Goal: Information Seeking & Learning: Learn about a topic

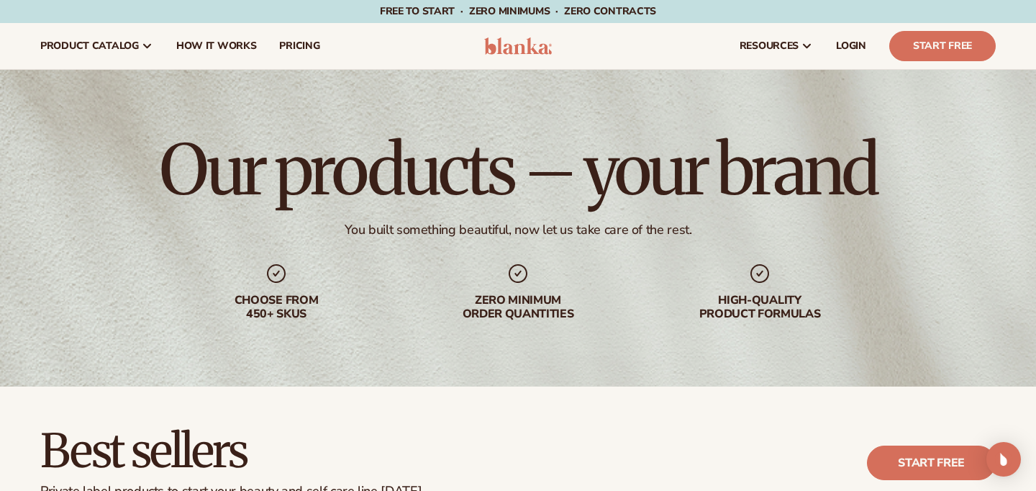
scroll to position [1101, 0]
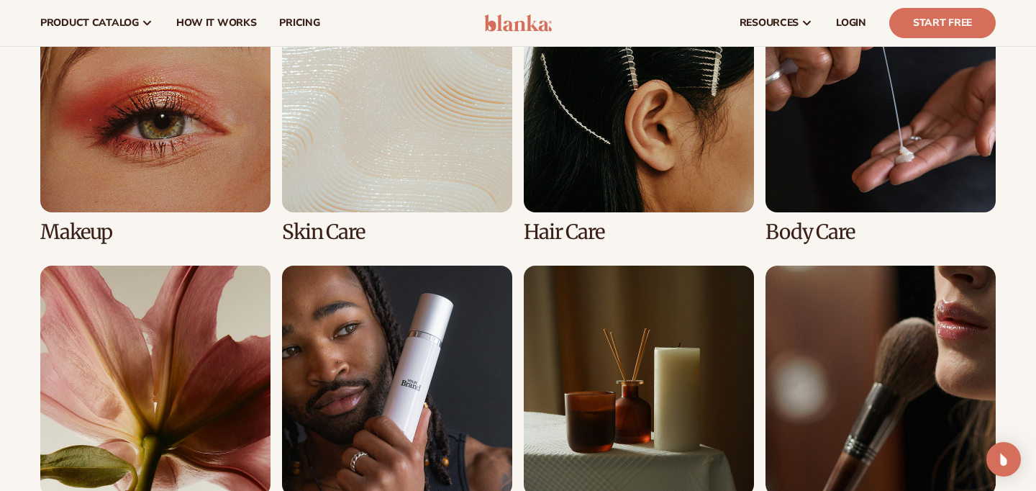
click at [835, 150] on link "4 / 8" at bounding box center [881, 112] width 230 height 261
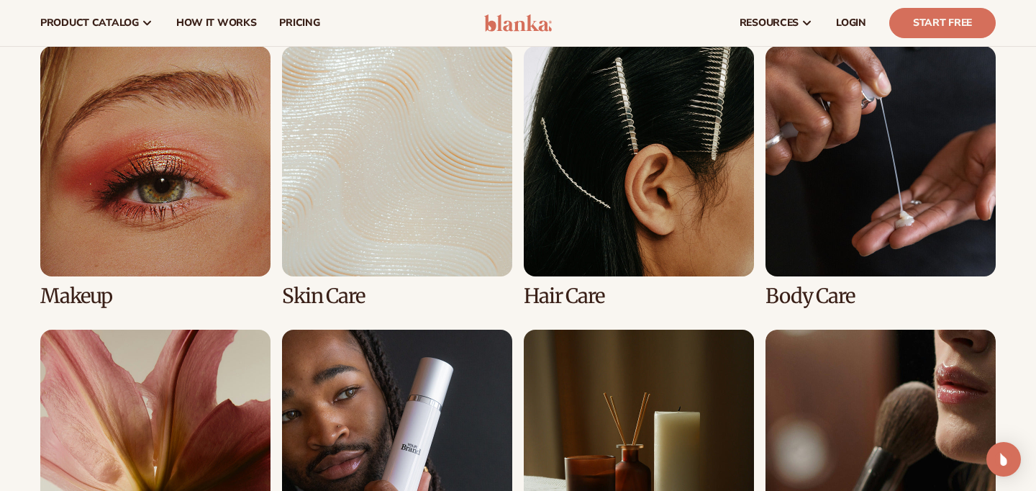
scroll to position [1034, 0]
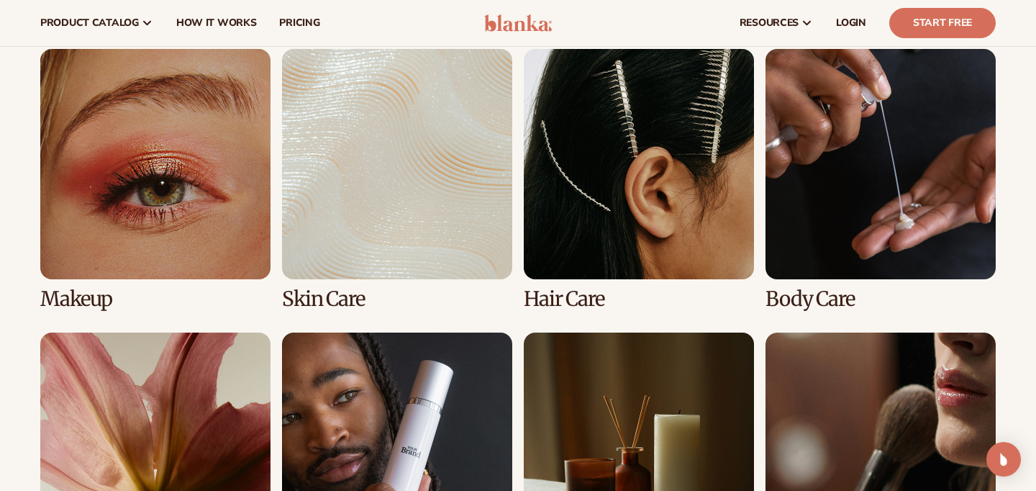
click at [833, 212] on link "4 / 8" at bounding box center [881, 179] width 230 height 261
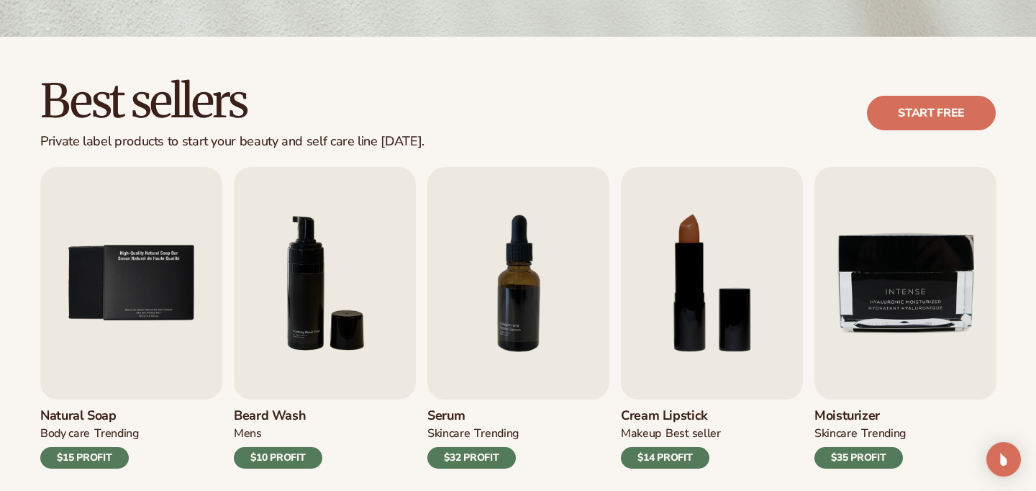
scroll to position [412, 0]
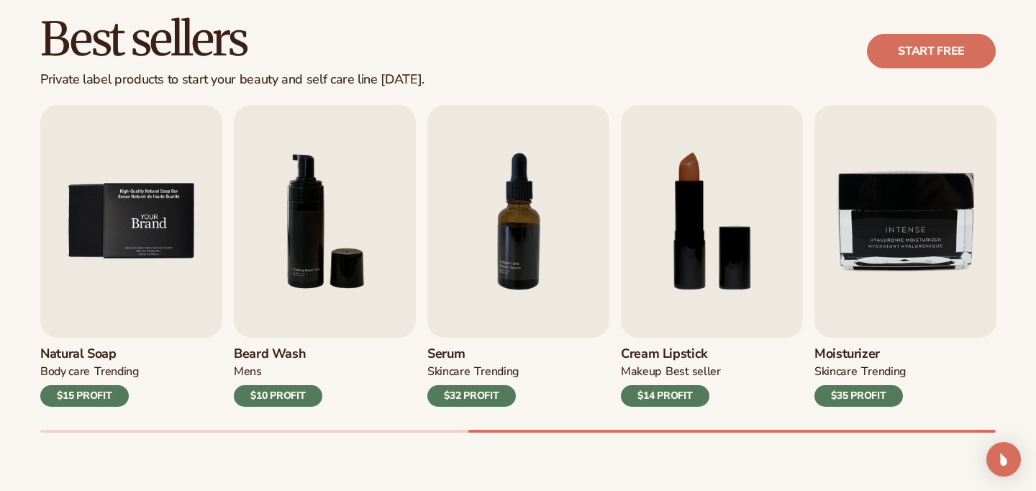
click at [158, 289] on img "5 / 9" at bounding box center [131, 221] width 182 height 232
click at [301, 224] on img "6 / 9" at bounding box center [325, 221] width 182 height 232
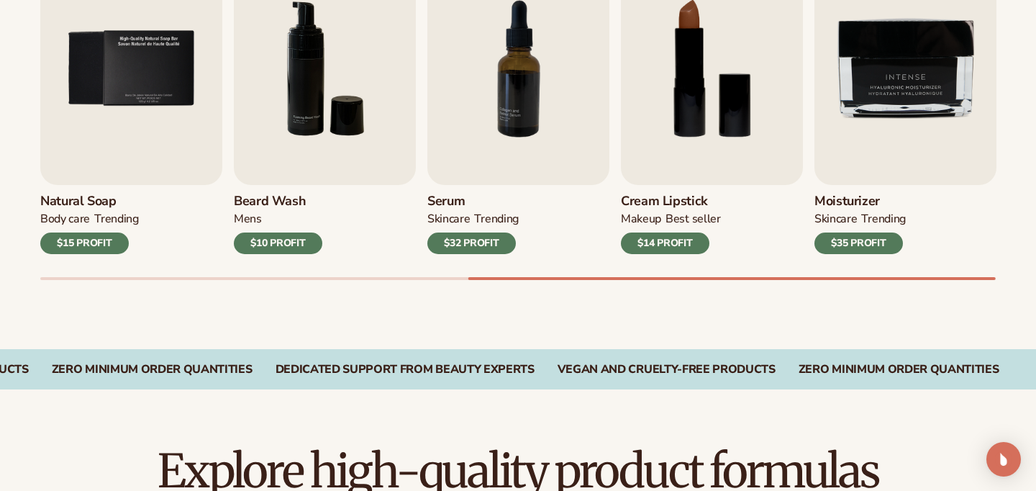
scroll to position [620, 0]
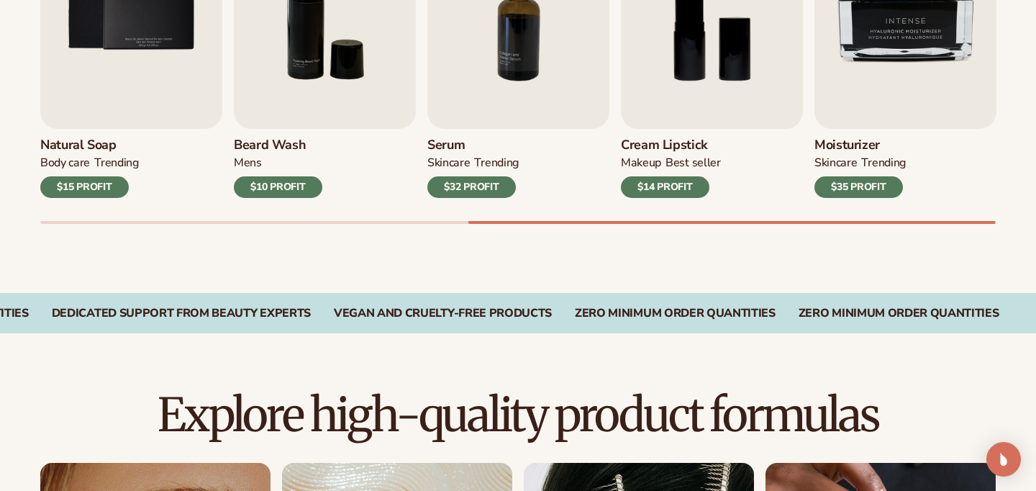
click at [481, 191] on div "$32 PROFIT" at bounding box center [471, 187] width 89 height 22
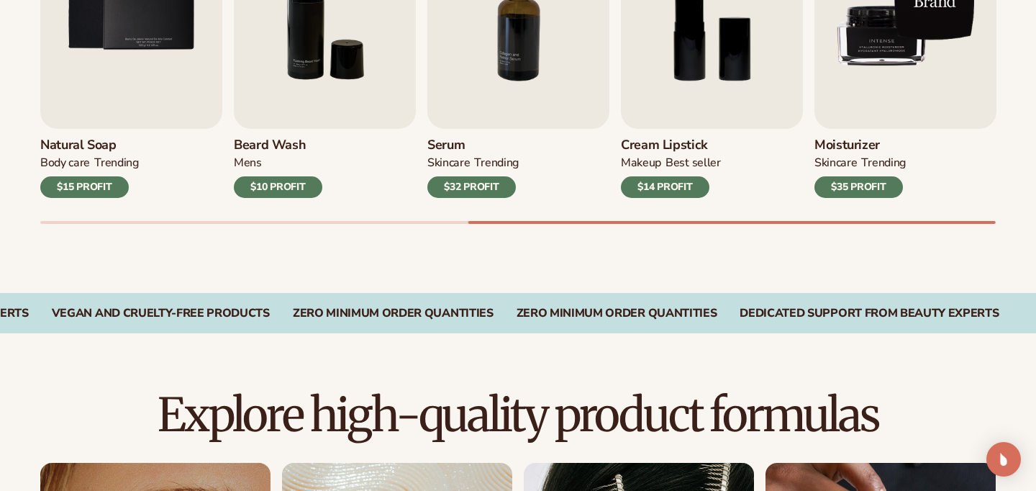
click at [951, 101] on img "9 / 9" at bounding box center [906, 12] width 182 height 232
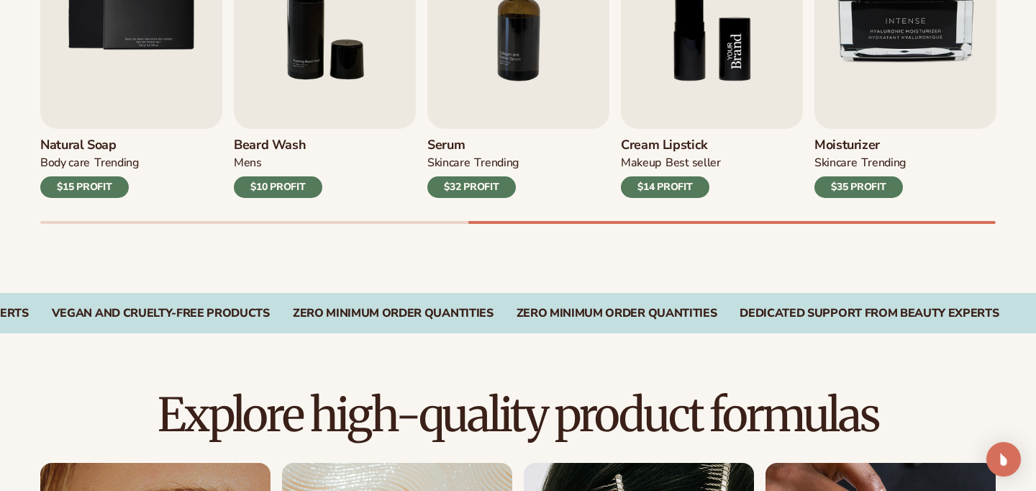
click at [723, 84] on img "8 / 9" at bounding box center [712, 12] width 182 height 232
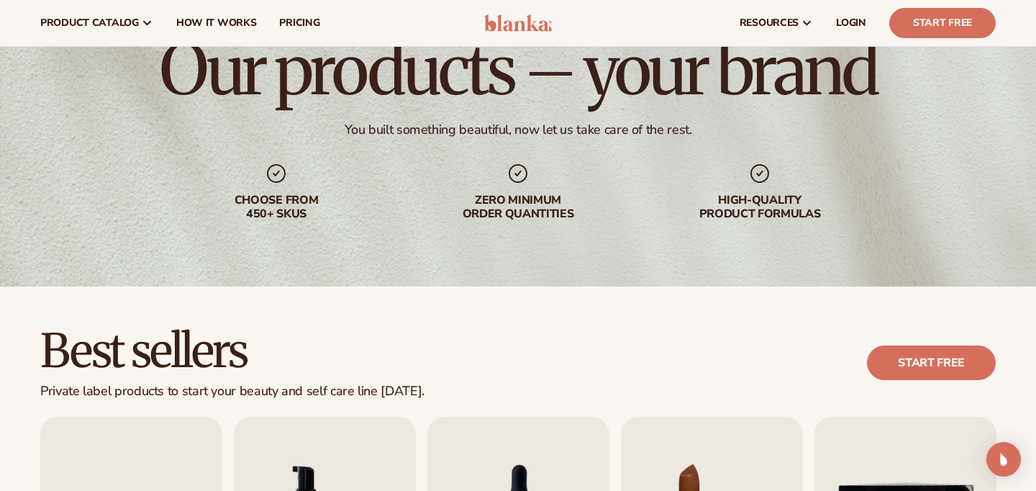
scroll to position [0, 0]
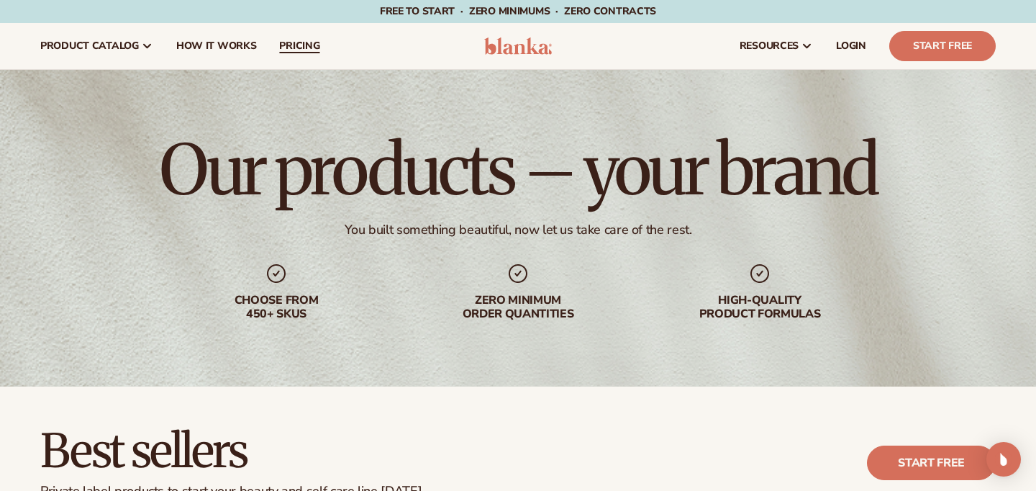
click at [291, 45] on span "pricing" at bounding box center [299, 46] width 40 height 12
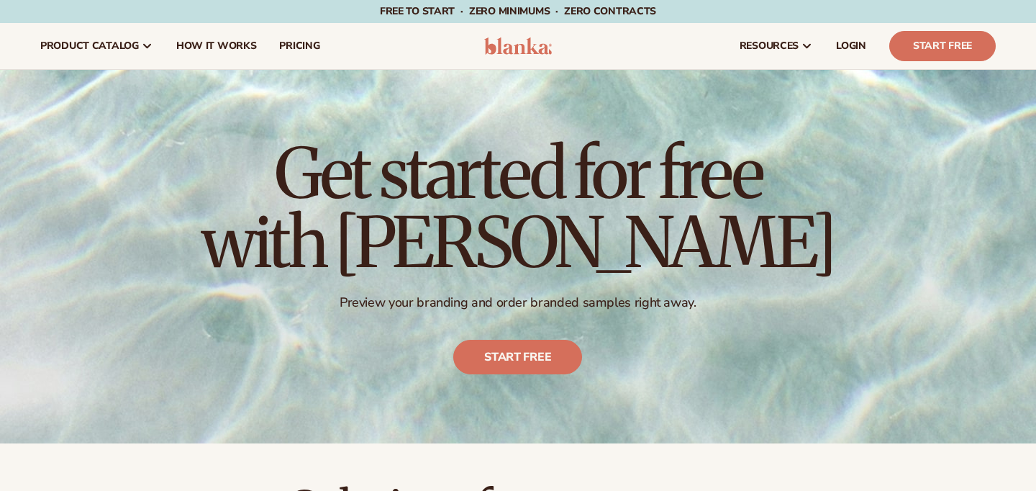
scroll to position [433, 0]
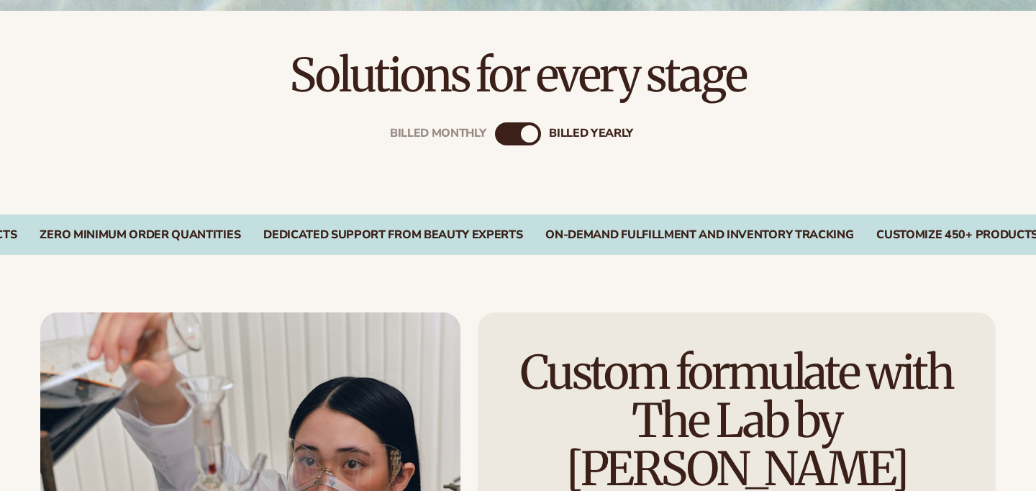
click at [504, 132] on div "Billed Monthly" at bounding box center [503, 133] width 17 height 17
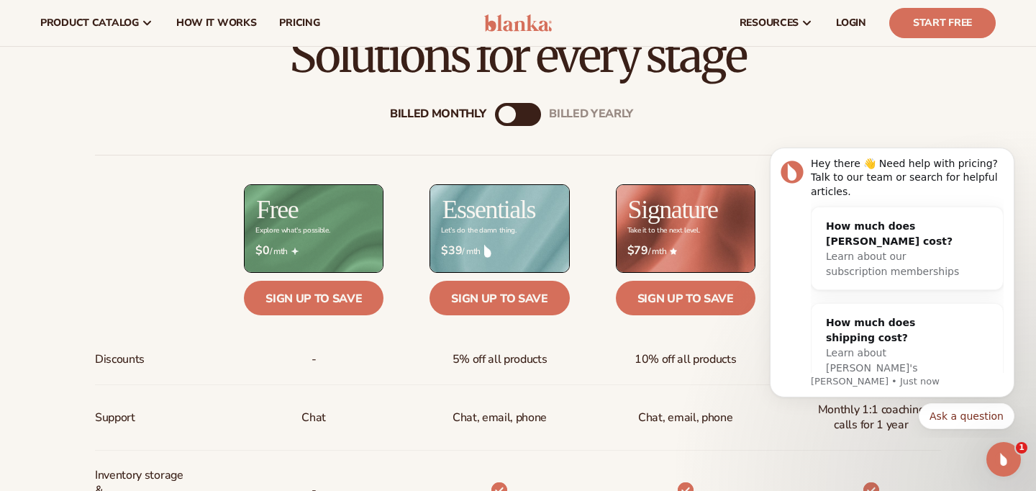
scroll to position [442, 0]
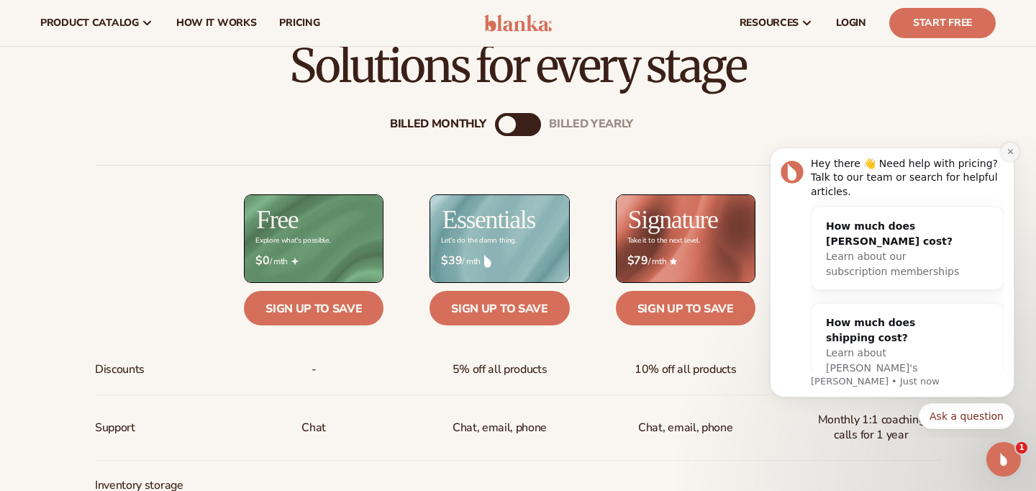
click at [1010, 150] on icon "Dismiss notification" at bounding box center [1011, 152] width 8 height 8
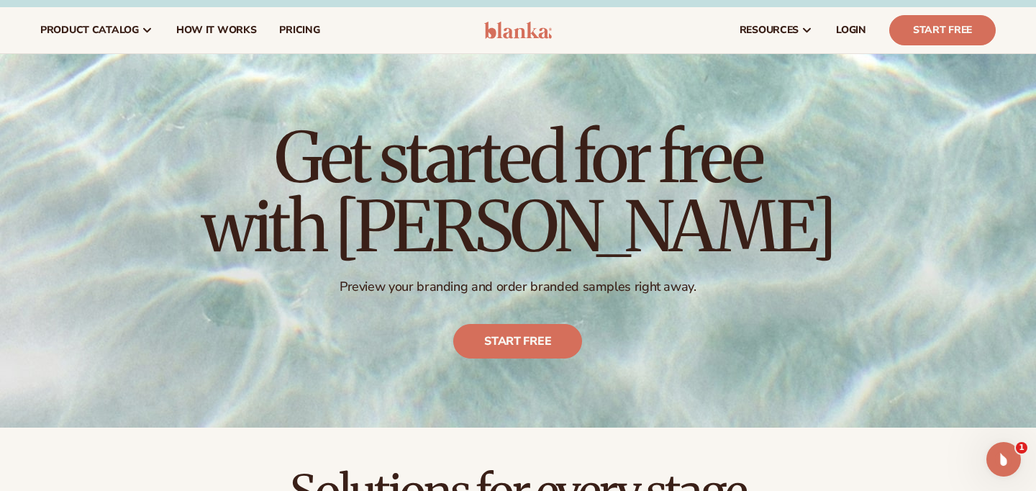
scroll to position [0, 0]
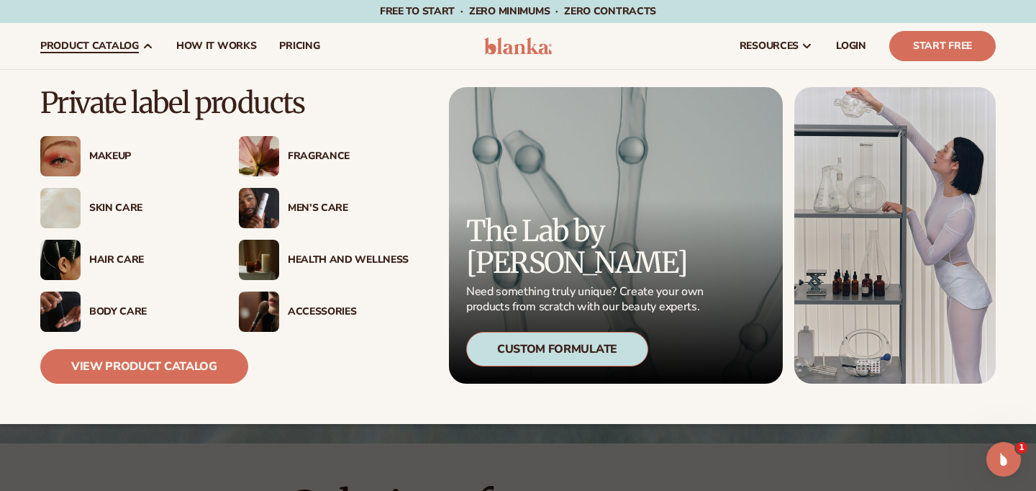
click at [129, 207] on div "Skin Care" at bounding box center [149, 208] width 121 height 12
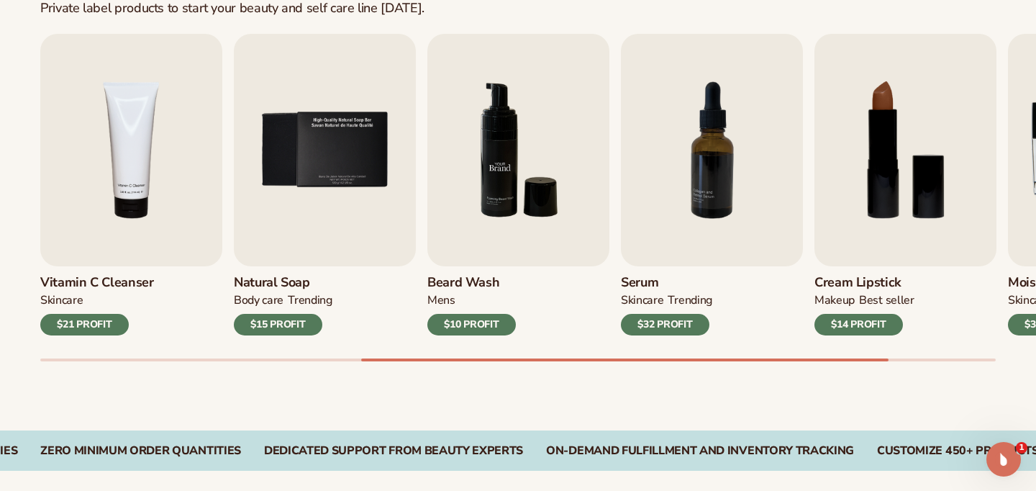
click at [512, 194] on img "6 / 9" at bounding box center [518, 150] width 182 height 232
